Goal: Information Seeking & Learning: Learn about a topic

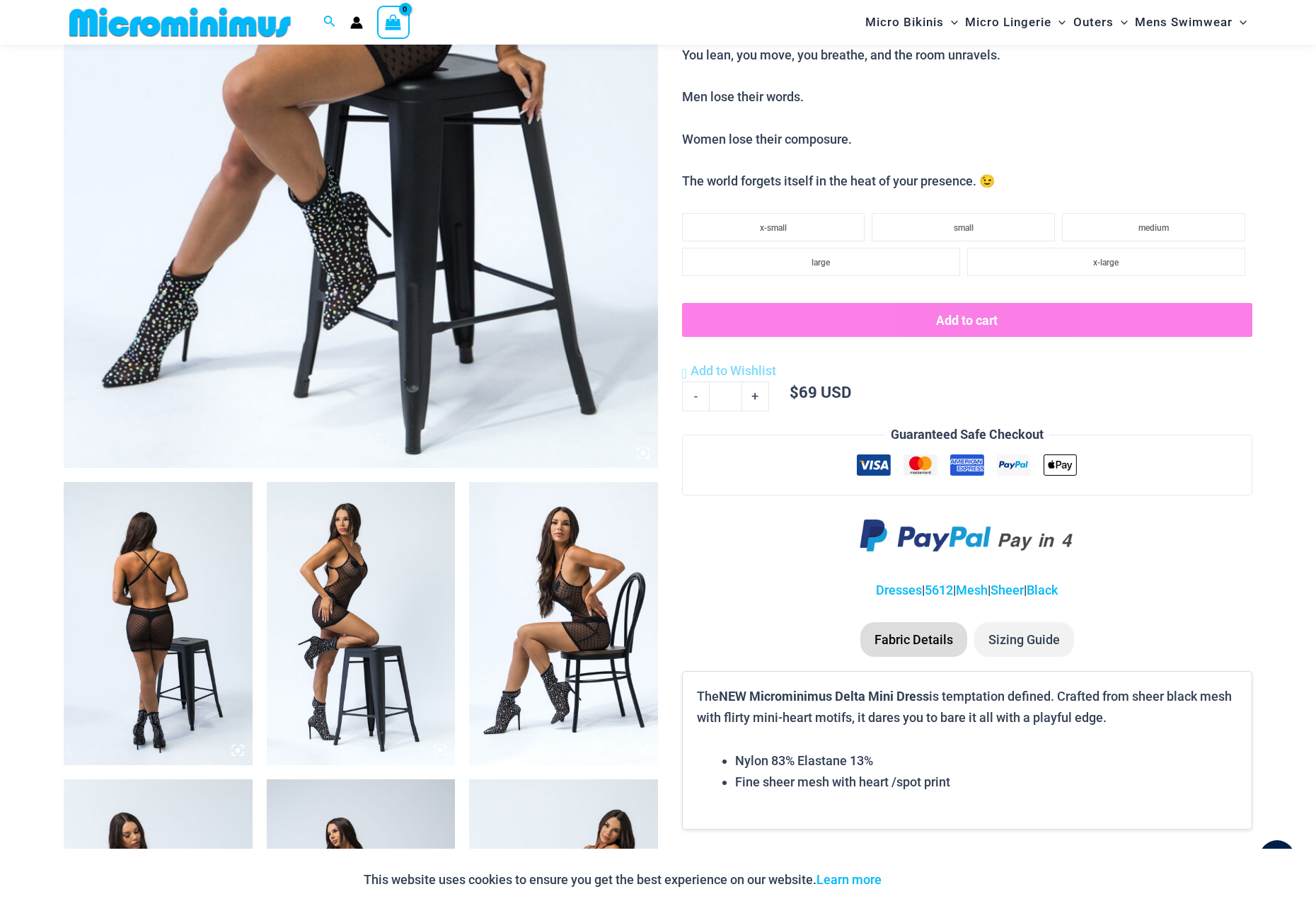
scroll to position [574, 0]
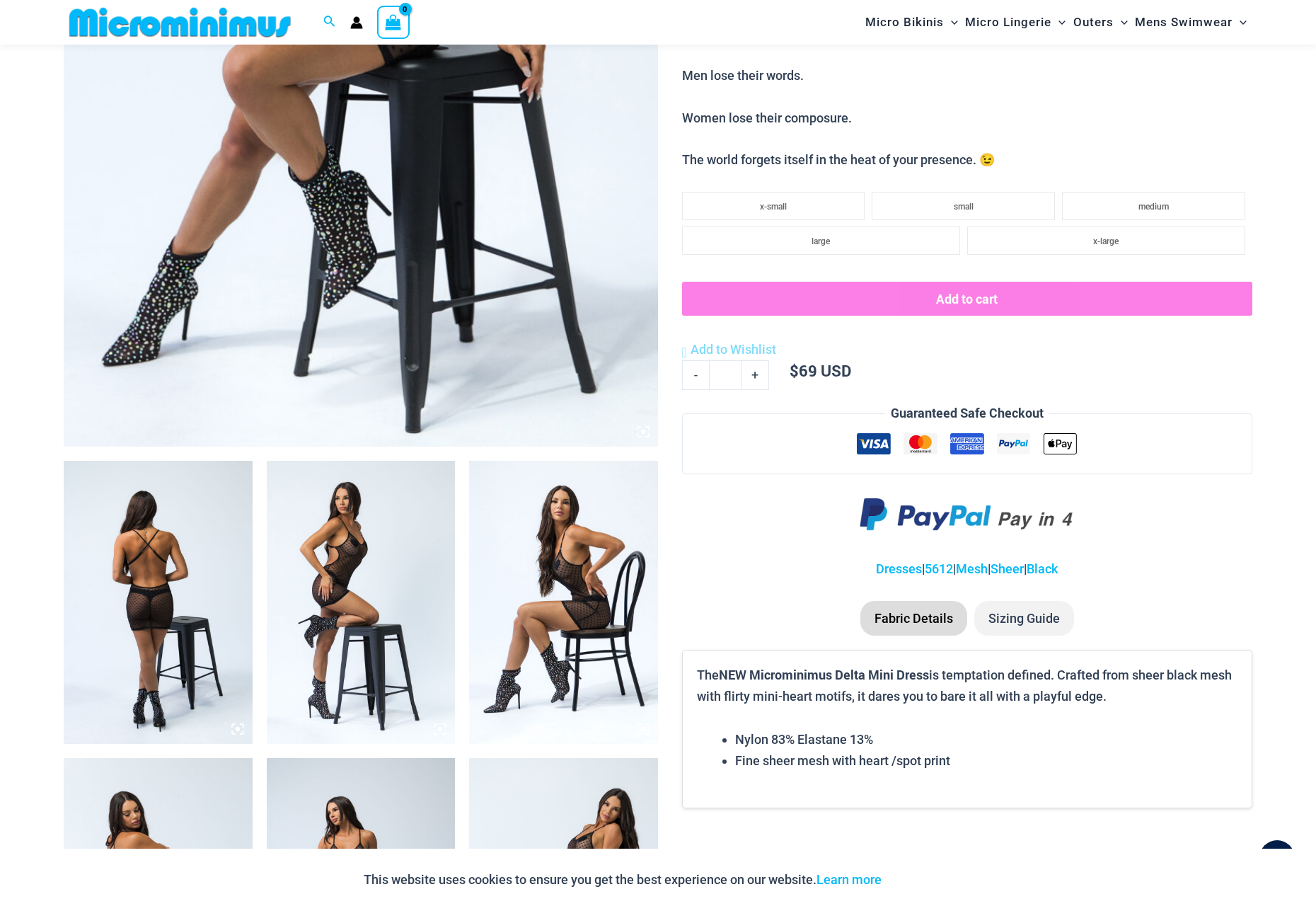
type input "**********"
click at [546, 552] on img at bounding box center [564, 602] width 189 height 283
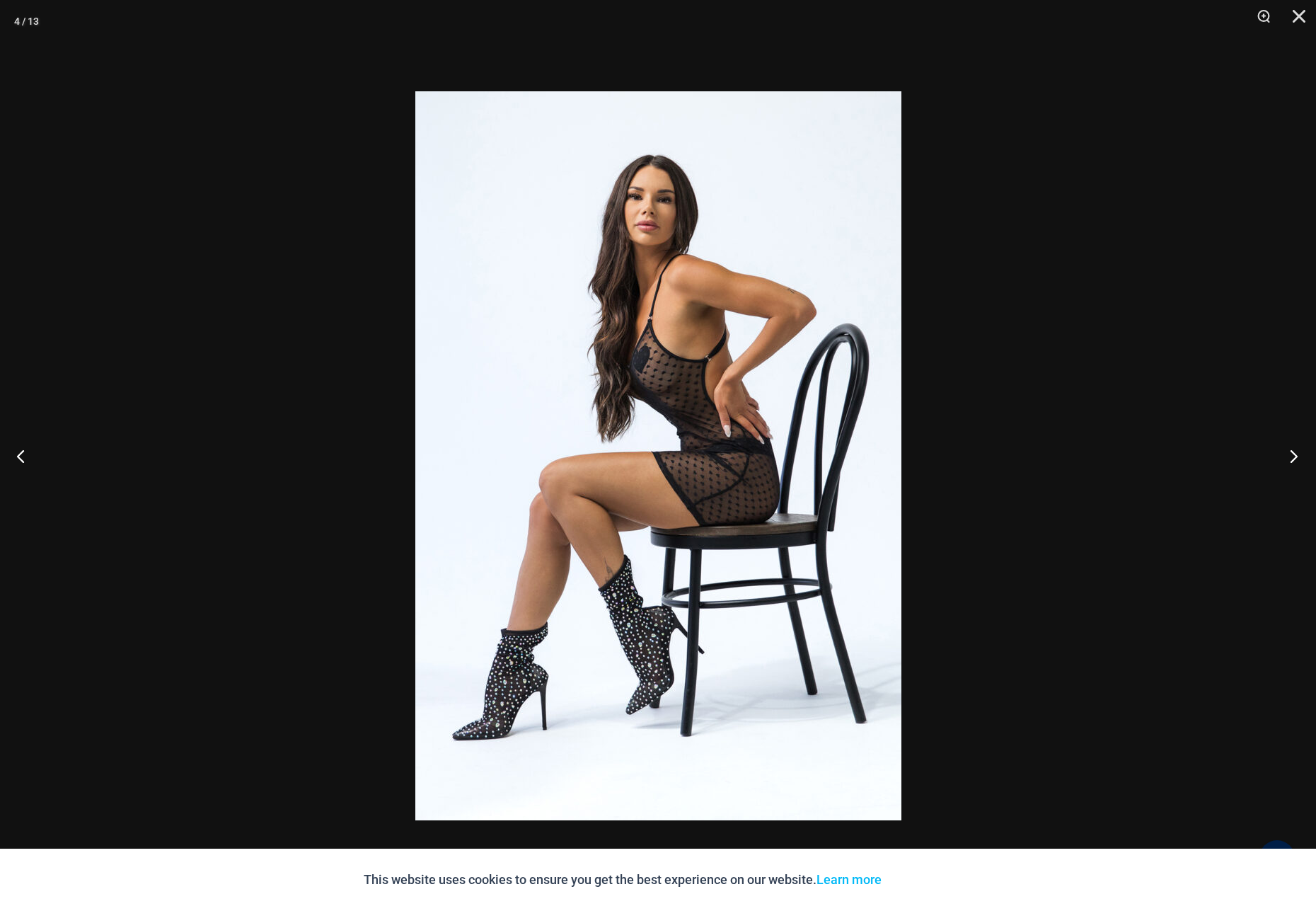
click at [1282, 453] on button "Next" at bounding box center [1289, 456] width 53 height 71
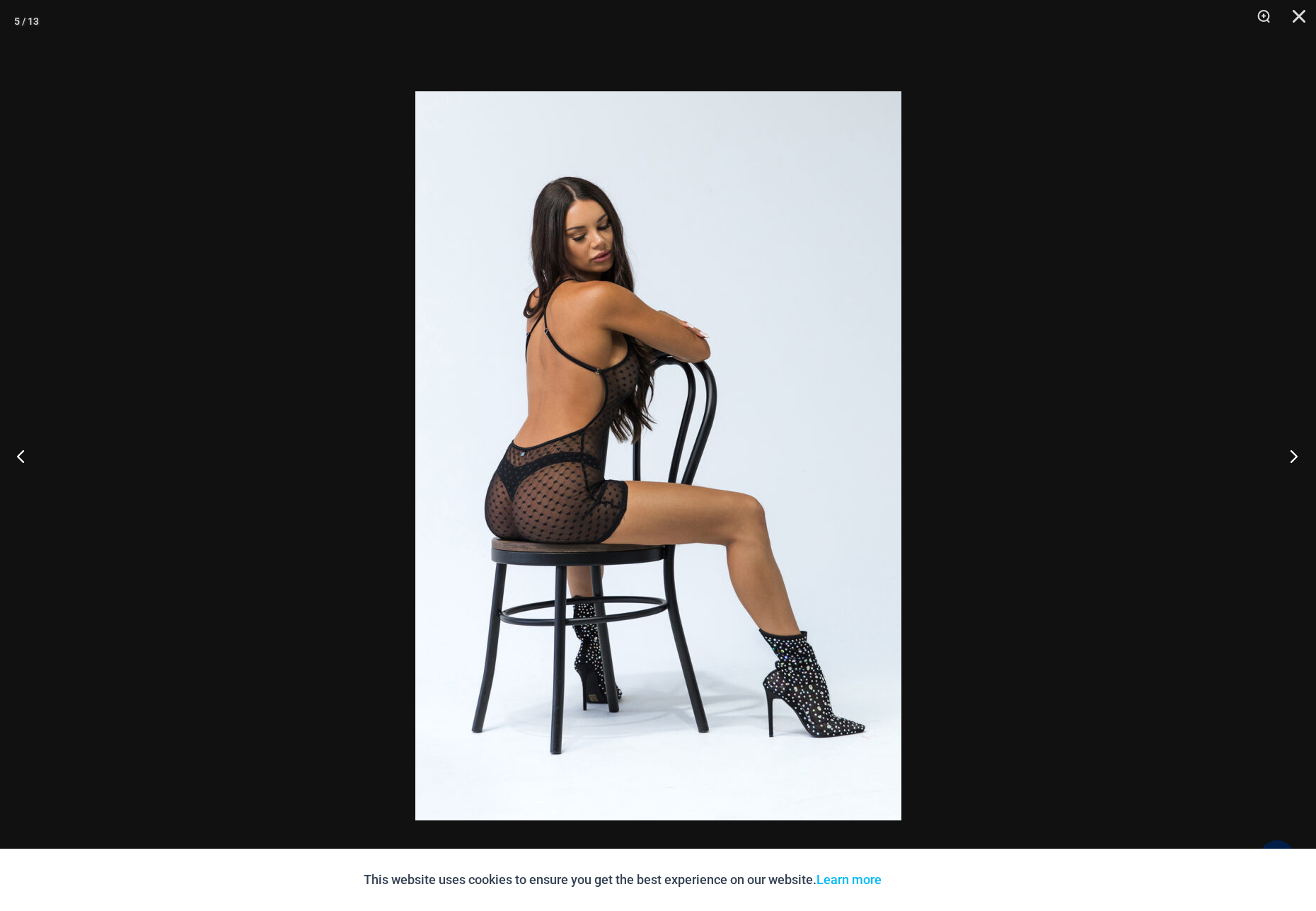
click at [1287, 453] on button "Next" at bounding box center [1289, 456] width 53 height 71
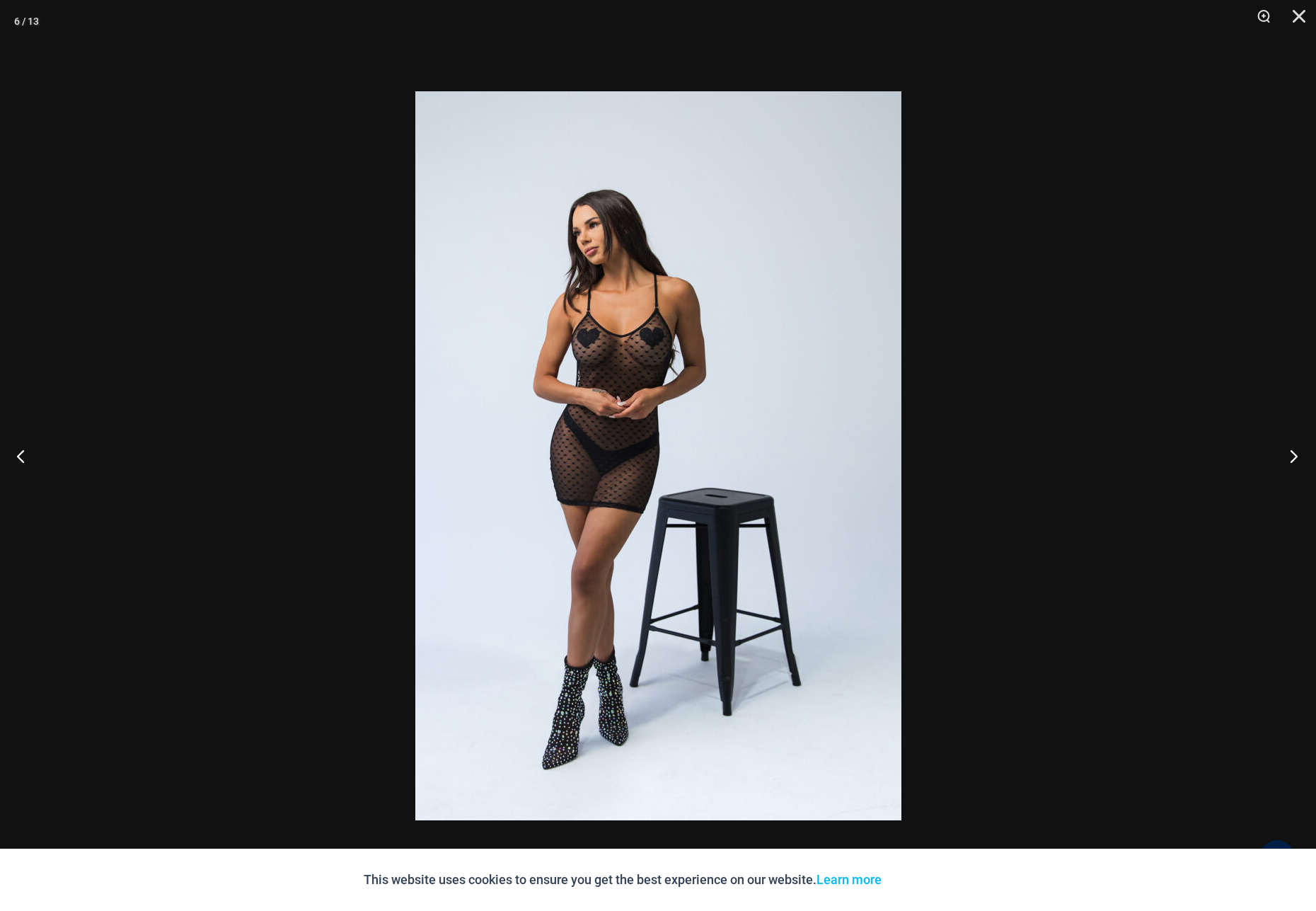
click at [1287, 453] on button "Next" at bounding box center [1289, 456] width 53 height 71
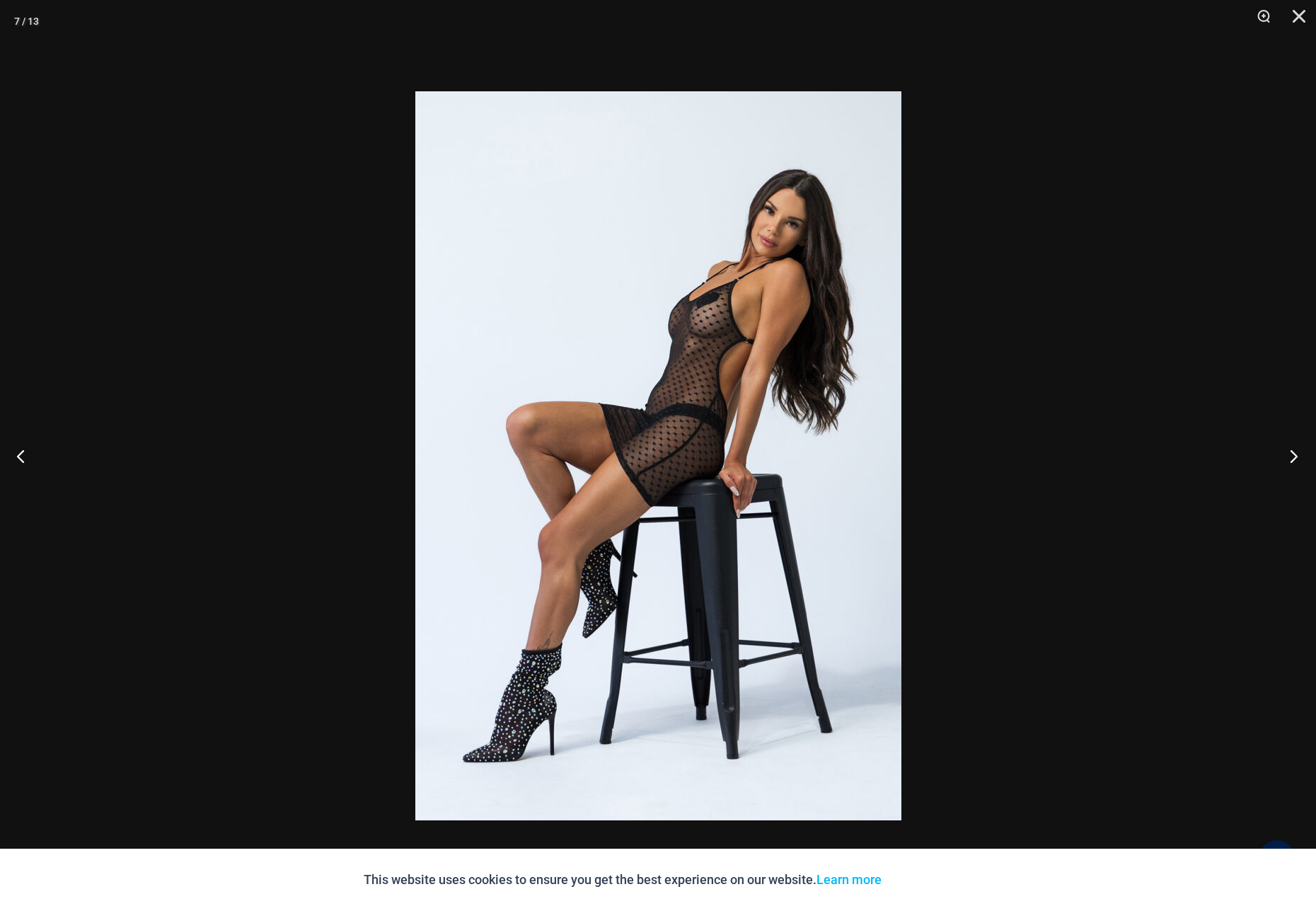
click at [1287, 453] on button "Next" at bounding box center [1289, 456] width 53 height 71
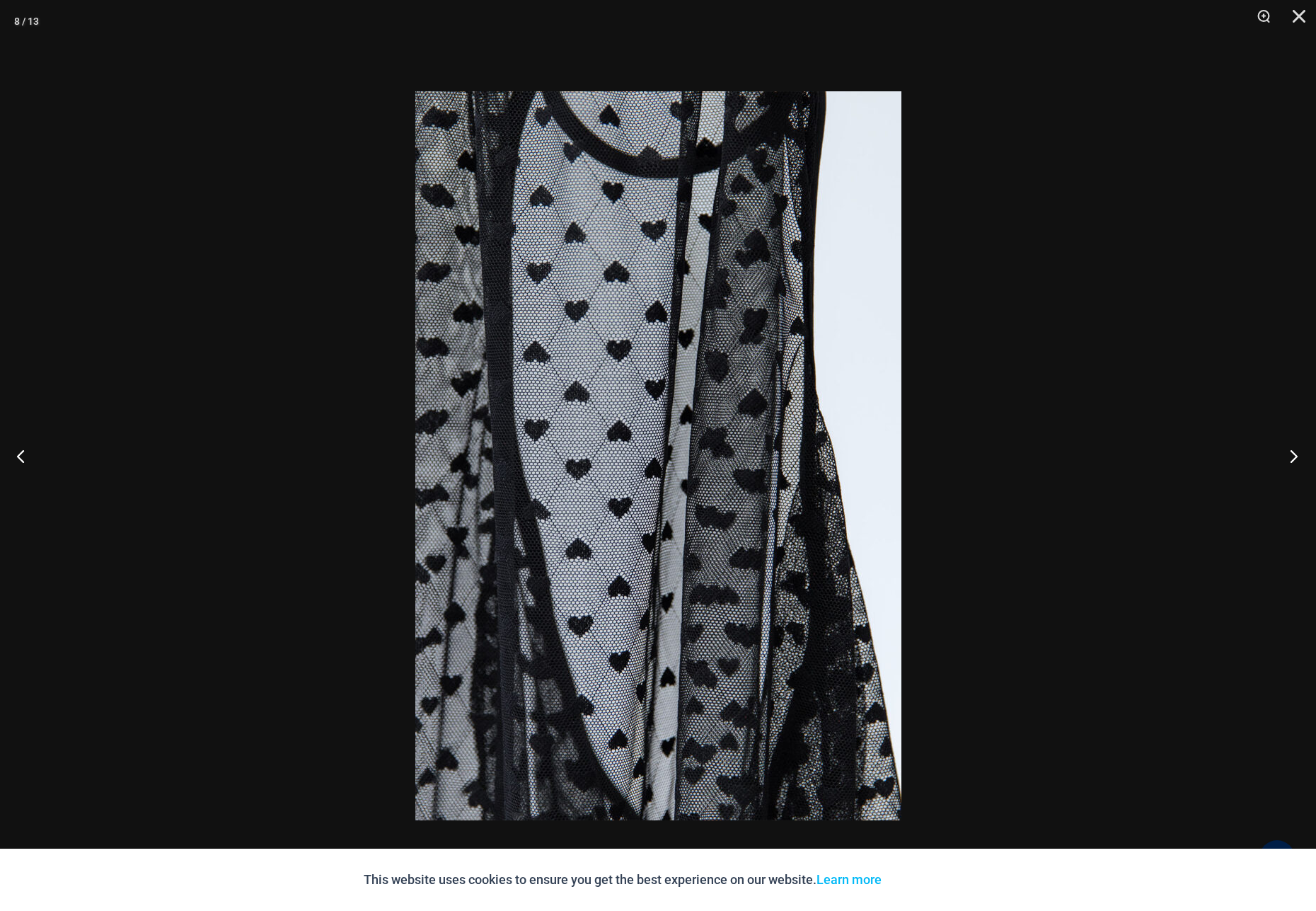
click at [1287, 453] on button "Next" at bounding box center [1289, 456] width 53 height 71
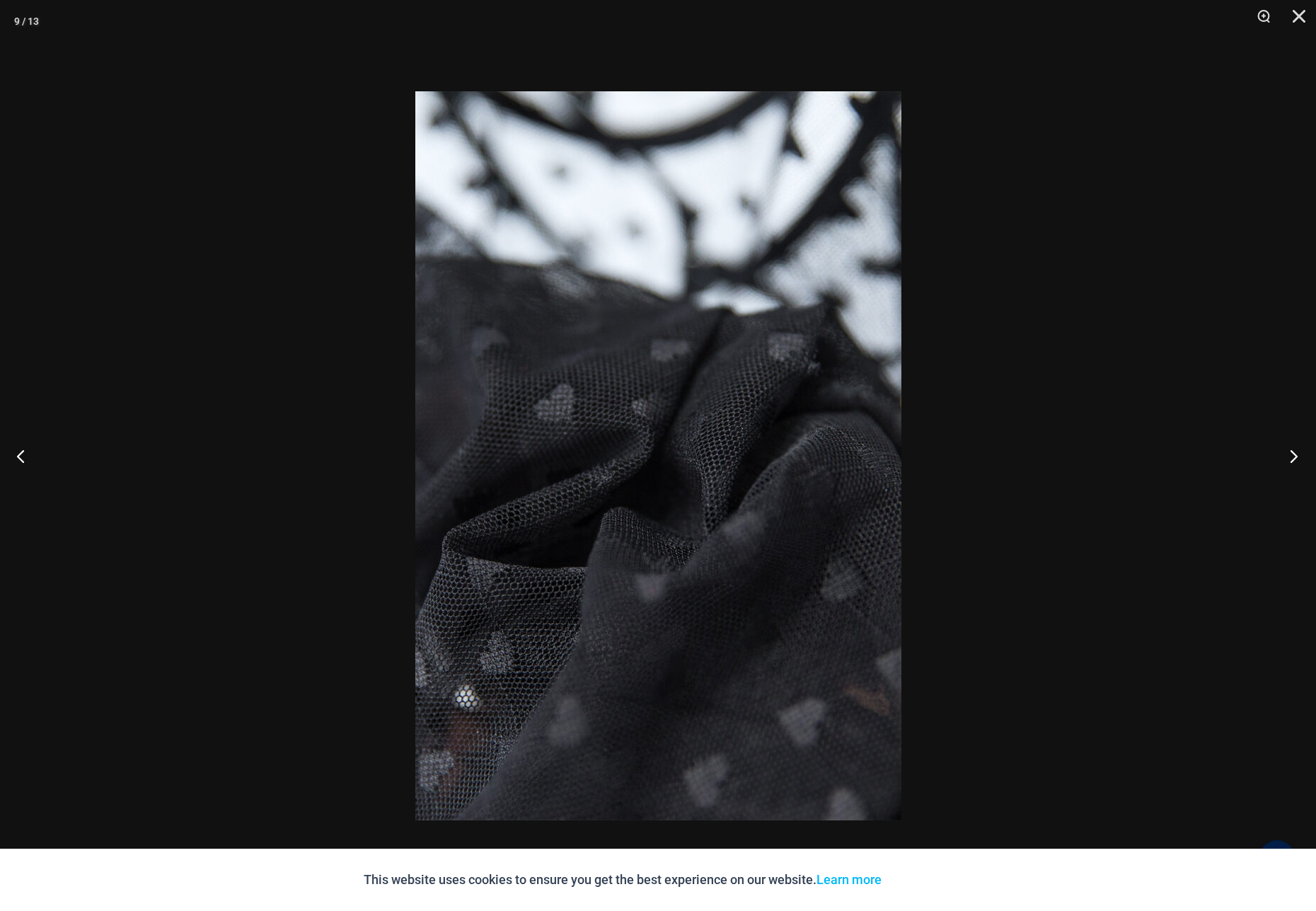
click at [1287, 453] on button "Next" at bounding box center [1289, 456] width 53 height 71
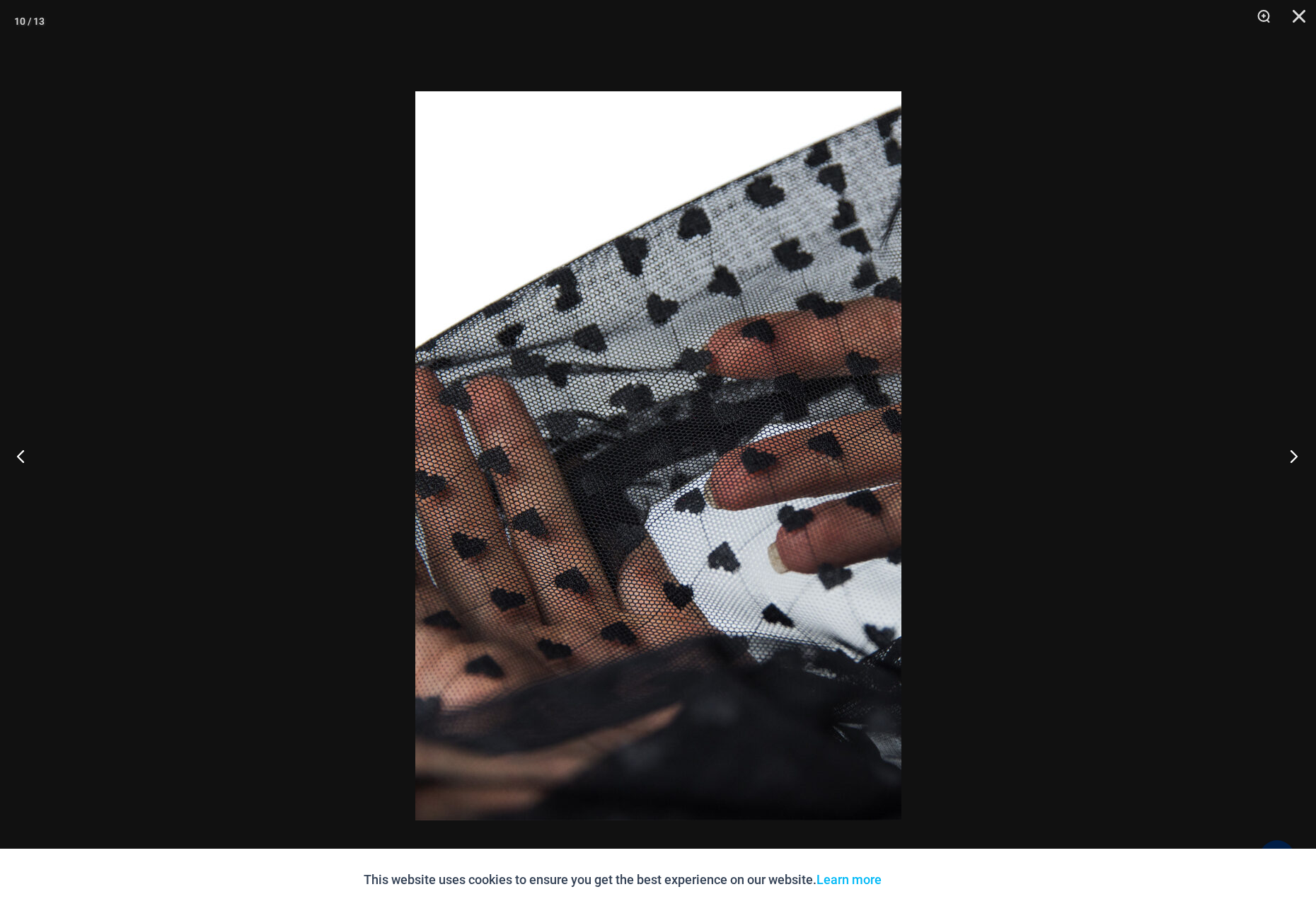
click at [1287, 453] on button "Next" at bounding box center [1289, 456] width 53 height 71
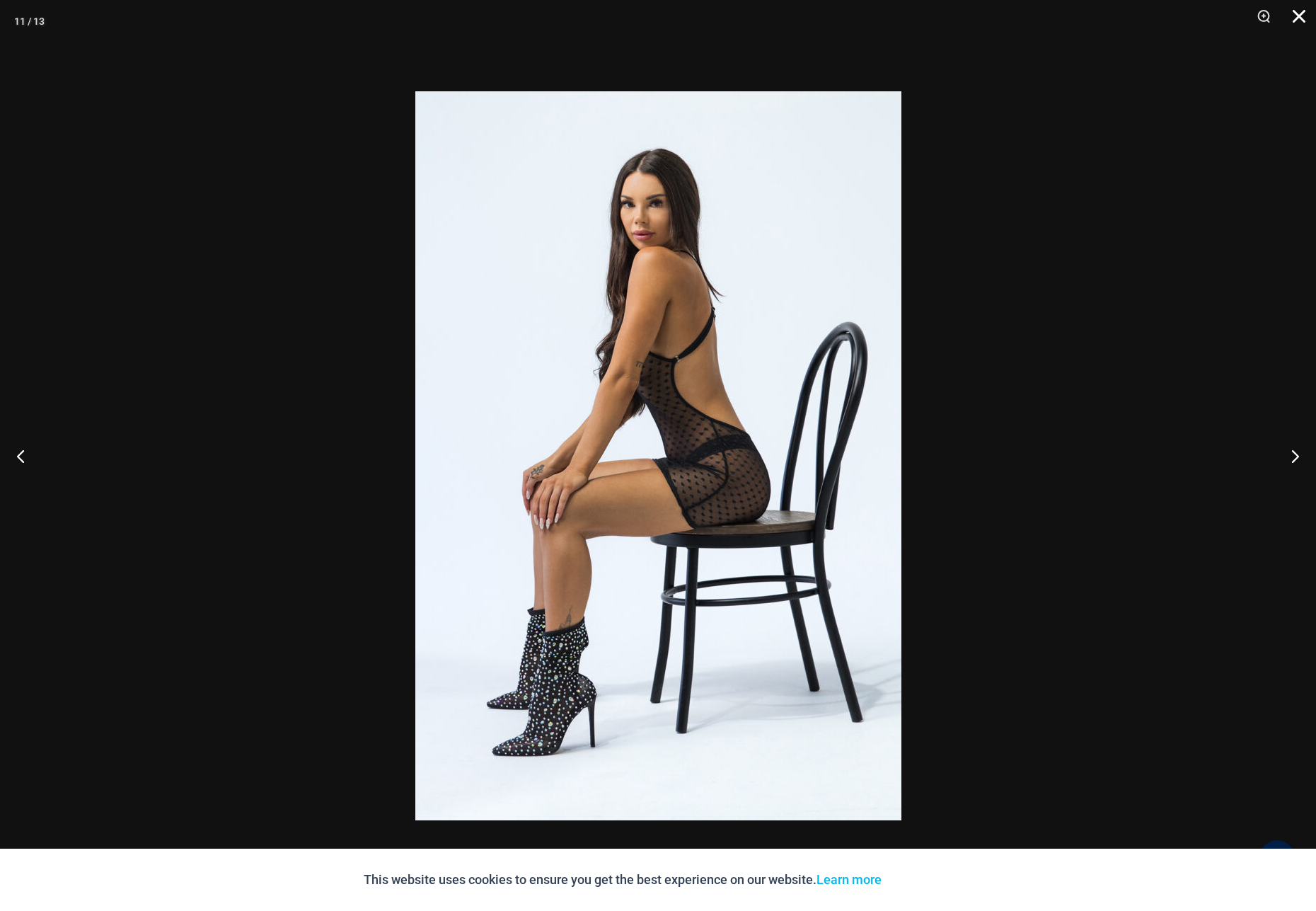
click at [1289, 13] on button "Close" at bounding box center [1294, 21] width 35 height 42
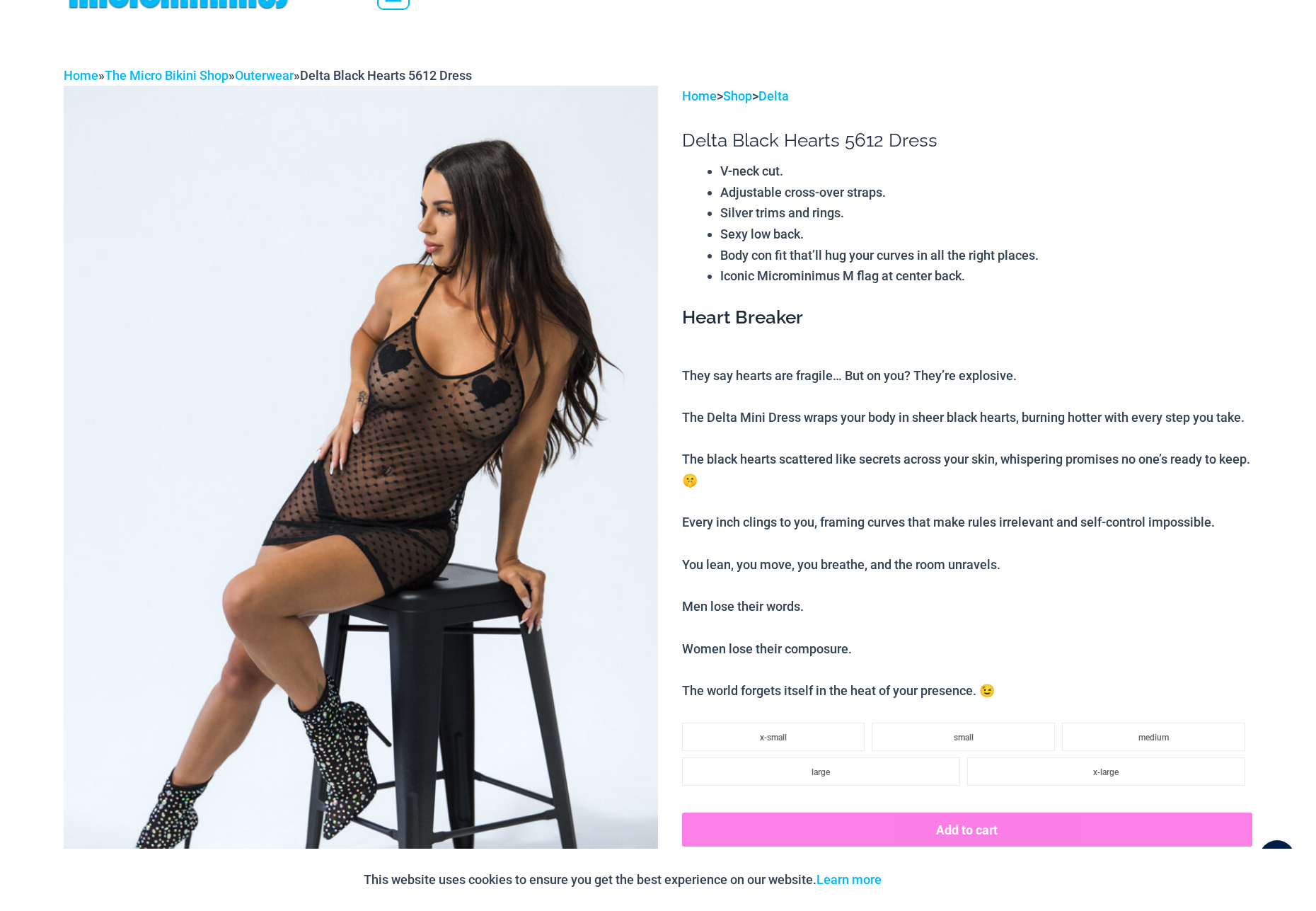
scroll to position [0, 0]
